Goal: Navigation & Orientation: Find specific page/section

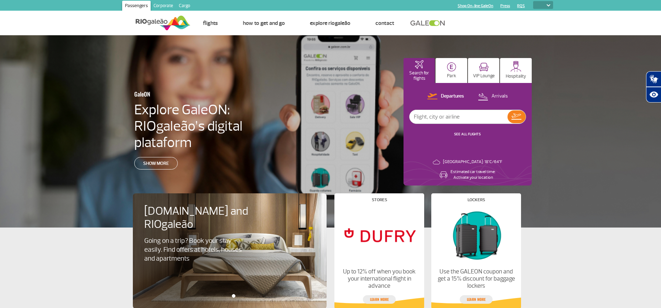
click at [521, 5] on link "RQS" at bounding box center [521, 6] width 8 height 5
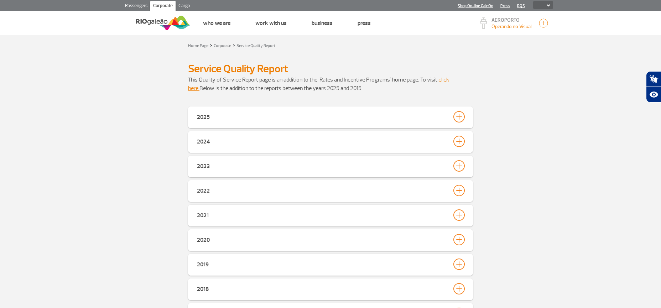
click at [533, 1] on select "PT ENG ESP" at bounding box center [543, 5] width 20 height 8
select select "en"
click option "ENG" at bounding box center [0, 0] width 0 height 0
select select "en"
click at [156, 20] on img at bounding box center [163, 22] width 55 height 17
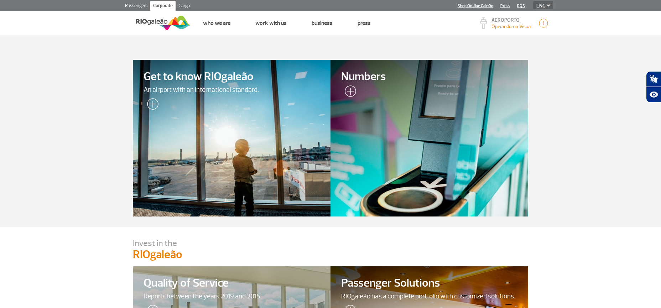
click at [141, 5] on link "Passengers" at bounding box center [136, 6] width 28 height 11
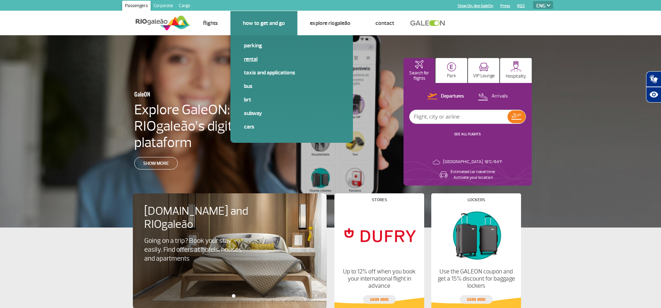
click at [253, 59] on link "Rental" at bounding box center [291, 59] width 95 height 8
